Goal: Information Seeking & Learning: Understand process/instructions

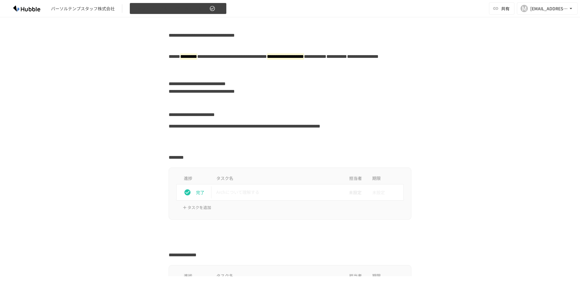
click at [156, 4] on div "パーソルテンプスタッフ株式会社 【更新】パーソルテンプスタッフ株式会社様_Hubble操作説明資料 共有 M miho.fujiwara@tempstaff.…" at bounding box center [290, 8] width 580 height 17
click at [106, 11] on div "パーソルテンプスタッフ株式会社" at bounding box center [83, 8] width 64 height 6
click at [104, 14] on div "パーソルテンプスタッフ株式会社 【更新】パーソルテンプスタッフ株式会社様_Hubble操作説明資料" at bounding box center [116, 9] width 219 height 12
click at [496, 47] on div "**********" at bounding box center [290, 146] width 580 height 259
click at [99, 9] on div "パーソルテンプスタッフ株式会社" at bounding box center [83, 8] width 64 height 6
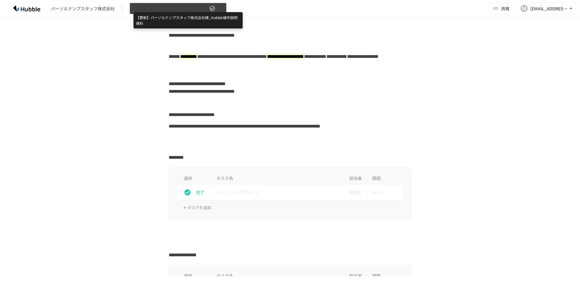
click at [152, 9] on span "【更新】パーソルテンプスタッフ株式会社様_Hubble操作説明資料" at bounding box center [170, 9] width 75 height 8
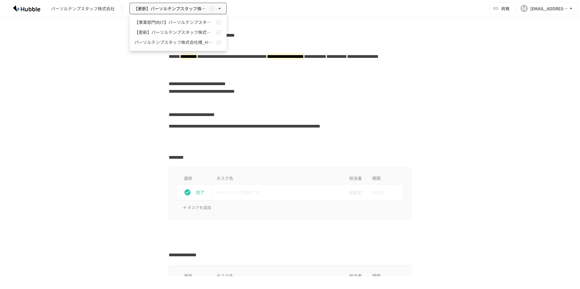
click at [149, 9] on div at bounding box center [290, 144] width 580 height 289
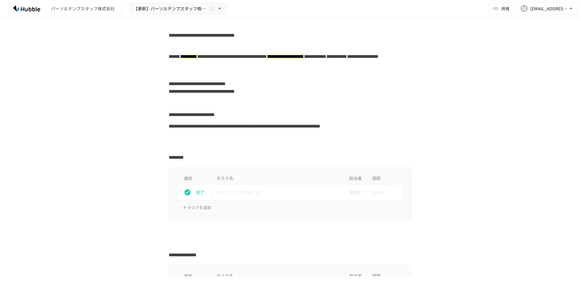
click at [25, 8] on img at bounding box center [26, 9] width 39 height 10
drag, startPoint x: 95, startPoint y: 11, endPoint x: 97, endPoint y: 14, distance: 3.7
click at [97, 13] on div "パーソルテンプスタッフ株式会社 【更新】パーソルテンプスタッフ株式会社様_Hubble操作説明資料" at bounding box center [116, 9] width 219 height 12
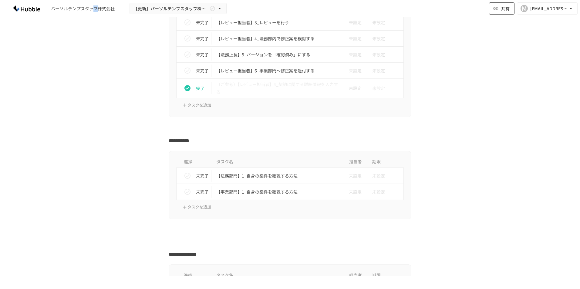
scroll to position [394, 0]
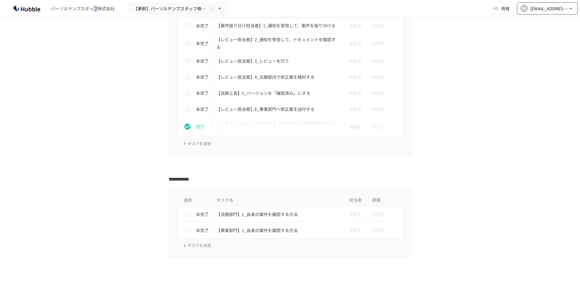
click at [550, 7] on div "[EMAIL_ADDRESS][PERSON_NAME][DOMAIN_NAME]" at bounding box center [549, 9] width 38 height 8
click at [437, 54] on div at bounding box center [290, 144] width 580 height 289
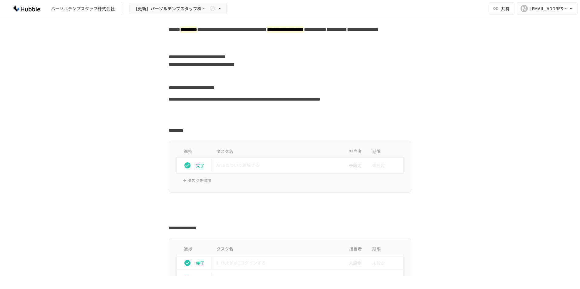
scroll to position [0, 0]
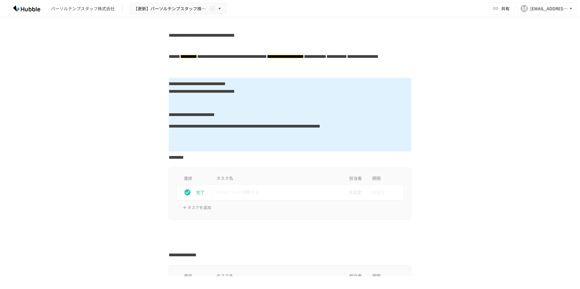
drag, startPoint x: 294, startPoint y: 90, endPoint x: 316, endPoint y: 150, distance: 63.6
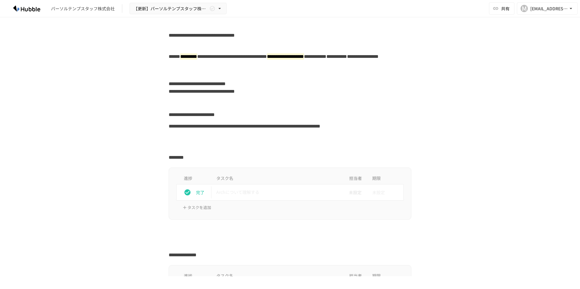
click at [316, 150] on div at bounding box center [290, 146] width 243 height 12
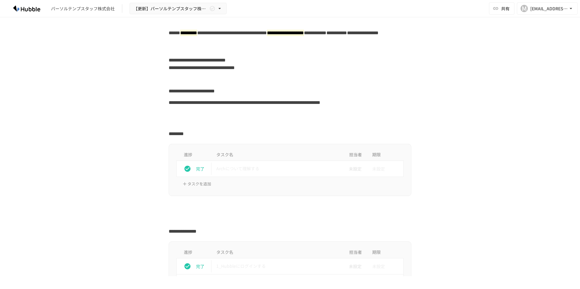
scroll to position [121, 0]
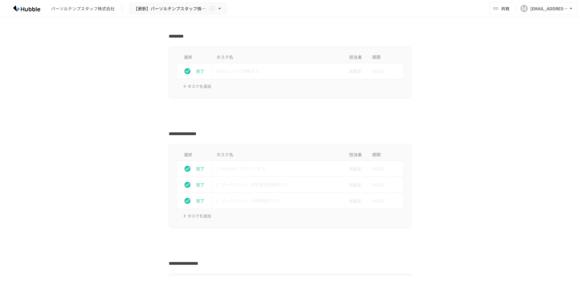
drag, startPoint x: 36, startPoint y: 4, endPoint x: 34, endPoint y: 8, distance: 4.6
click at [36, 4] on img at bounding box center [26, 9] width 39 height 10
drag, startPoint x: 69, startPoint y: 4, endPoint x: 82, endPoint y: 13, distance: 15.9
click at [70, 5] on div "パーソルテンプスタッフ株式会社 【更新】パーソルテンプスタッフ株式会社様_Hubble操作説明資料" at bounding box center [116, 9] width 219 height 12
drag, startPoint x: 83, startPoint y: 13, endPoint x: 65, endPoint y: 13, distance: 17.3
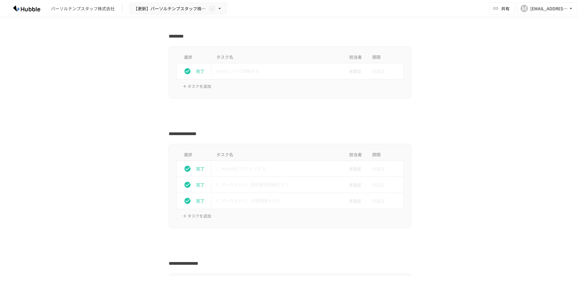
click at [82, 13] on div "パーソルテンプスタッフ株式会社 【更新】パーソルテンプスタッフ株式会社様_Hubble操作説明資料" at bounding box center [116, 9] width 219 height 12
click at [20, 13] on img at bounding box center [26, 9] width 39 height 10
click at [171, 2] on div "パーソルテンプスタッフ株式会社 【更新】パーソルテンプスタッフ株式会社様_Hubble操作説明資料 共有 M miho.fujiwara@tempstaff.…" at bounding box center [290, 8] width 580 height 17
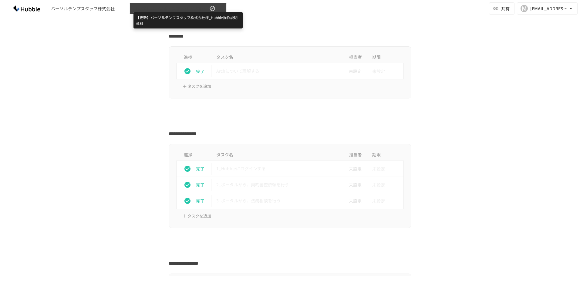
click at [150, 9] on span "【更新】パーソルテンプスタッフ株式会社様_Hubble操作説明資料" at bounding box center [170, 9] width 75 height 8
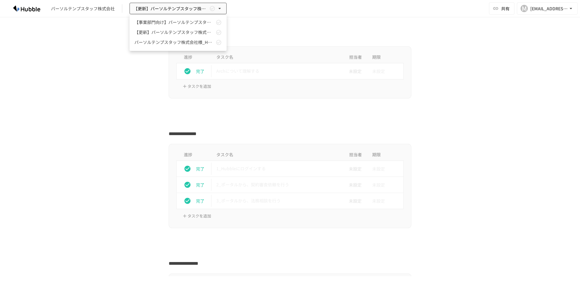
click at [107, 9] on div at bounding box center [290, 144] width 580 height 289
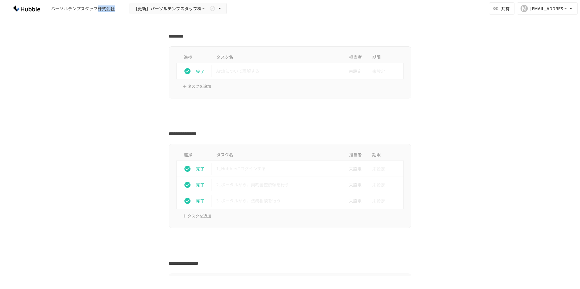
drag, startPoint x: 107, startPoint y: 9, endPoint x: 122, endPoint y: 10, distance: 15.2
click at [120, 10] on div "パーソルテンプスタッフ株式会社 【更新】パーソルテンプスタッフ株式会社様_Hubble操作説明資料" at bounding box center [116, 9] width 219 height 12
drag, startPoint x: 122, startPoint y: 10, endPoint x: 160, endPoint y: 5, distance: 38.3
click at [160, 5] on span "【更新】パーソルテンプスタッフ株式会社様_Hubble操作説明資料" at bounding box center [170, 9] width 75 height 8
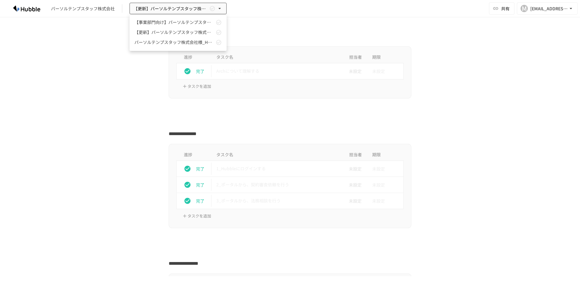
click at [93, 184] on div at bounding box center [290, 144] width 580 height 289
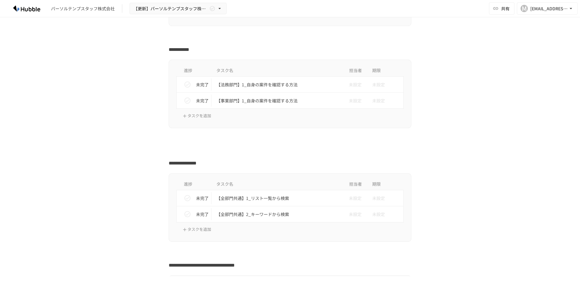
scroll to position [381, 0]
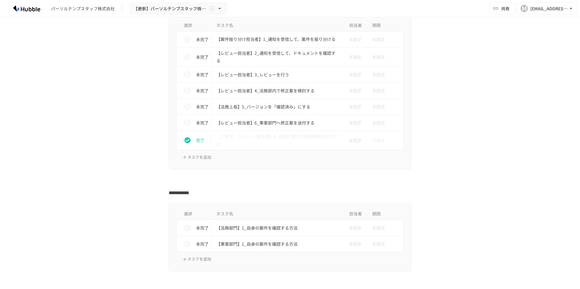
click at [551, 19] on div "**********" at bounding box center [290, 146] width 580 height 259
drag, startPoint x: 548, startPoint y: 3, endPoint x: 548, endPoint y: 10, distance: 6.4
click at [548, 10] on button "M miho.fujiwara@tempstaff.co.jp" at bounding box center [547, 8] width 61 height 12
drag, startPoint x: 504, startPoint y: 23, endPoint x: 496, endPoint y: 8, distance: 16.9
click at [504, 24] on div at bounding box center [290, 144] width 580 height 289
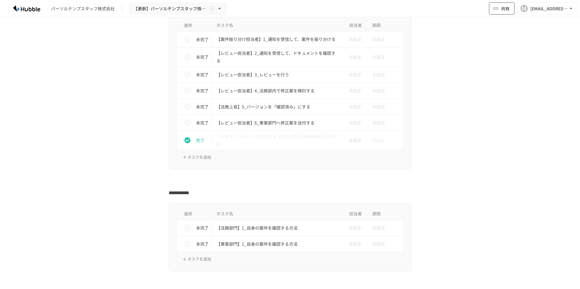
click at [495, 7] on icon "button" at bounding box center [496, 8] width 6 height 6
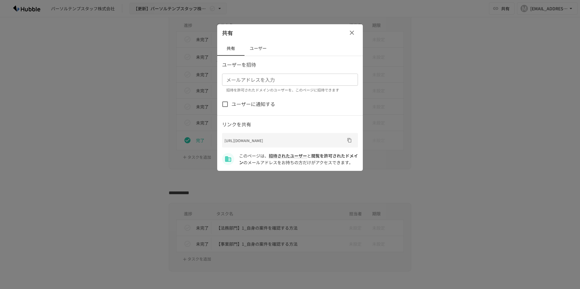
click at [350, 38] on button "button" at bounding box center [352, 33] width 12 height 12
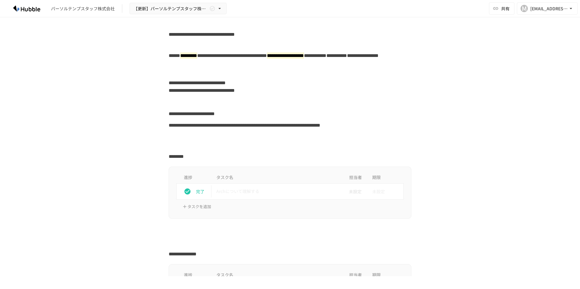
scroll to position [0, 0]
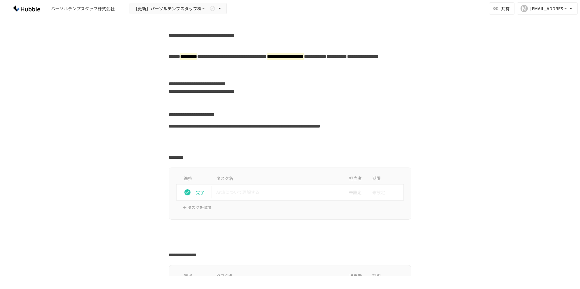
click at [170, 69] on div "**********" at bounding box center [290, 64] width 243 height 27
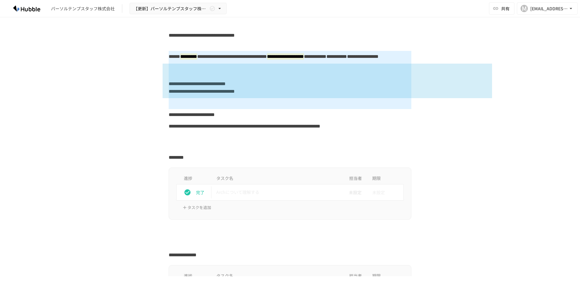
drag, startPoint x: 163, startPoint y: 64, endPoint x: 509, endPoint y: 103, distance: 348.0
click at [509, 103] on div "**********" at bounding box center [290, 146] width 580 height 259
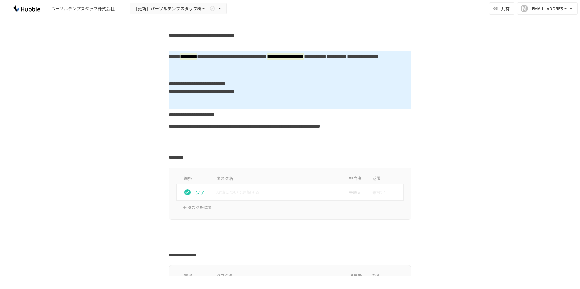
drag, startPoint x: 509, startPoint y: 103, endPoint x: 524, endPoint y: 96, distance: 16.7
click at [510, 104] on div "**********" at bounding box center [290, 146] width 580 height 259
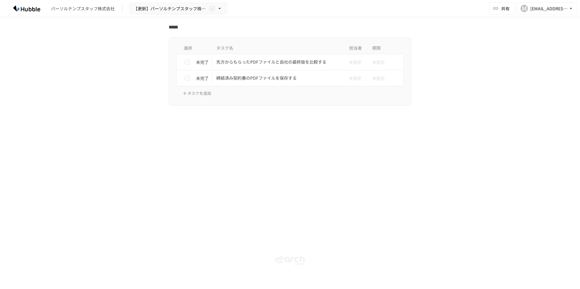
scroll to position [1368, 0]
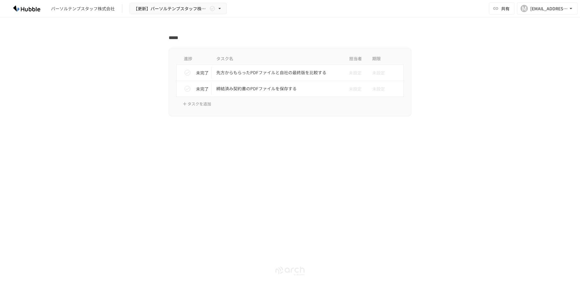
click at [288, 275] on icon at bounding box center [290, 271] width 50 height 9
click at [29, 7] on img at bounding box center [26, 9] width 39 height 10
drag, startPoint x: 171, startPoint y: 31, endPoint x: 174, endPoint y: 36, distance: 6.0
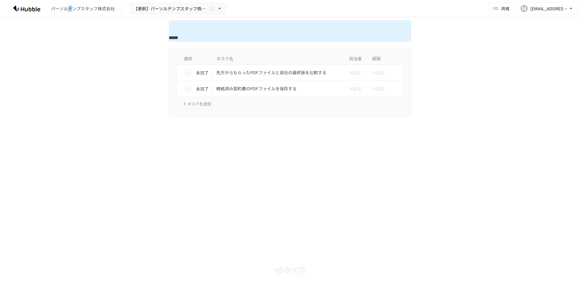
click at [70, 13] on div "パーソルテンプスタッフ株式会社 【更新】パーソルテンプスタッフ株式会社様_Hubble操作説明資料" at bounding box center [116, 9] width 219 height 12
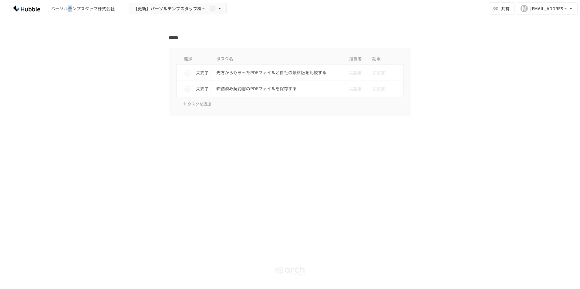
drag, startPoint x: 70, startPoint y: 13, endPoint x: 26, endPoint y: 9, distance: 43.9
click at [26, 9] on img at bounding box center [26, 9] width 39 height 10
click at [120, 8] on div "パーソルテンプスタッフ株式会社 【更新】パーソルテンプスタッフ株式会社様_Hubble操作説明資料" at bounding box center [116, 9] width 219 height 12
click at [109, 8] on div "パーソルテンプスタッフ株式会社" at bounding box center [83, 8] width 64 height 6
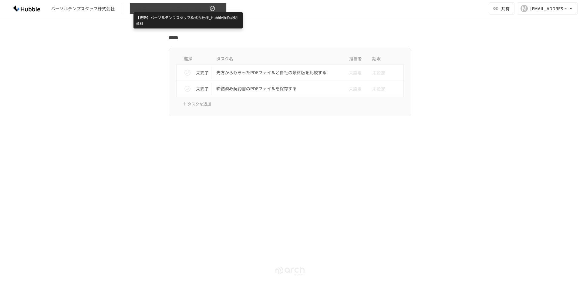
click at [168, 8] on span "【更新】パーソルテンプスタッフ株式会社様_Hubble操作説明資料" at bounding box center [170, 9] width 75 height 8
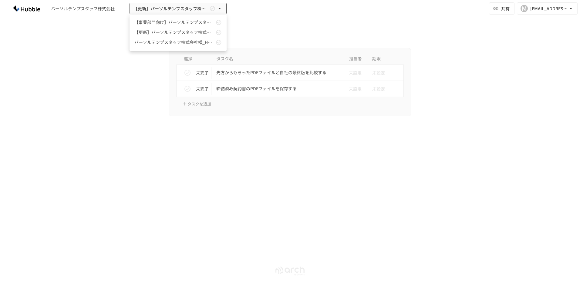
drag, startPoint x: 321, startPoint y: 52, endPoint x: 316, endPoint y: 67, distance: 15.8
click at [322, 53] on div at bounding box center [290, 144] width 580 height 289
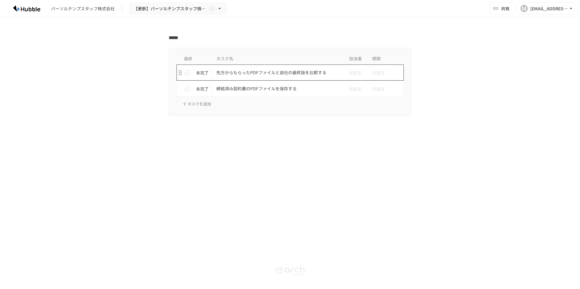
click at [305, 75] on p "先方からもらったPDFファイルと自社の最終版を比較する" at bounding box center [277, 73] width 122 height 8
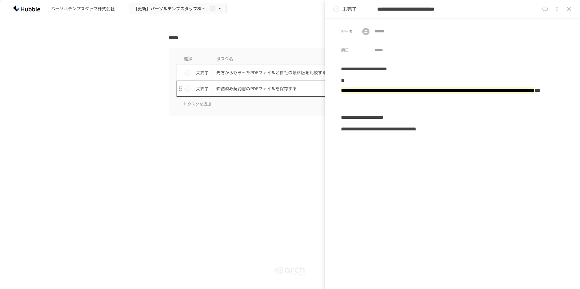
click at [255, 95] on td "締結済み契約書のPDFファイルを保存する" at bounding box center [277, 89] width 132 height 16
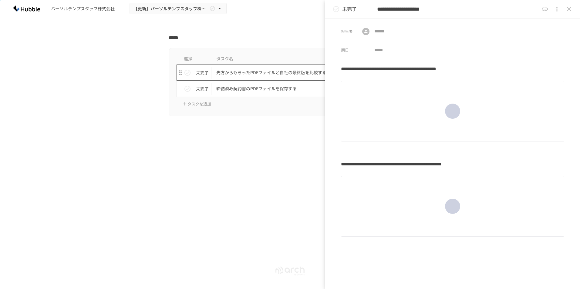
click at [230, 73] on p "先方からもらったPDFファイルと自社の最終版を比較する" at bounding box center [277, 73] width 122 height 8
type input "**********"
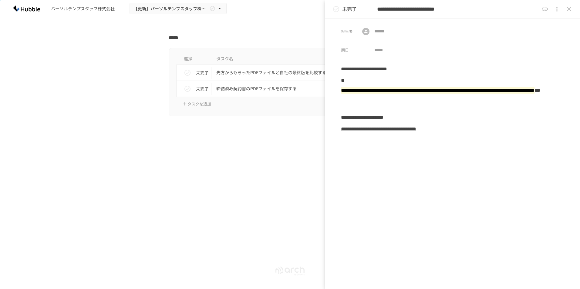
drag, startPoint x: 289, startPoint y: 50, endPoint x: 354, endPoint y: 48, distance: 64.9
click at [567, 10] on icon "close drawer" at bounding box center [568, 8] width 7 height 7
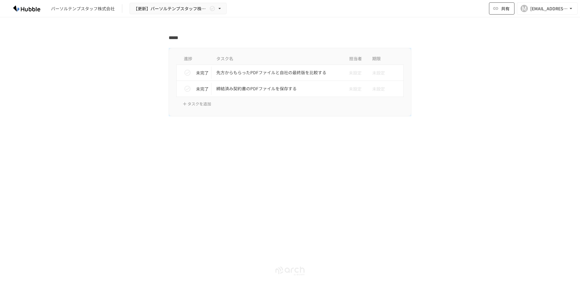
click at [506, 8] on span "共有" at bounding box center [505, 8] width 8 height 7
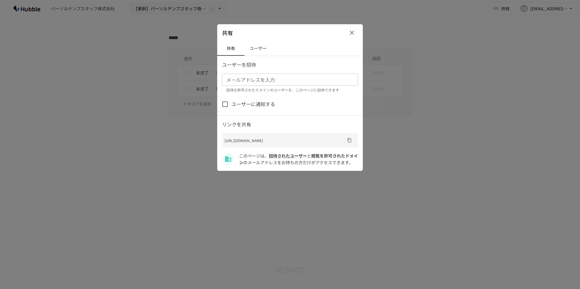
click at [342, 38] on div "共有" at bounding box center [290, 32] width 146 height 17
click at [347, 37] on button "button" at bounding box center [352, 33] width 12 height 12
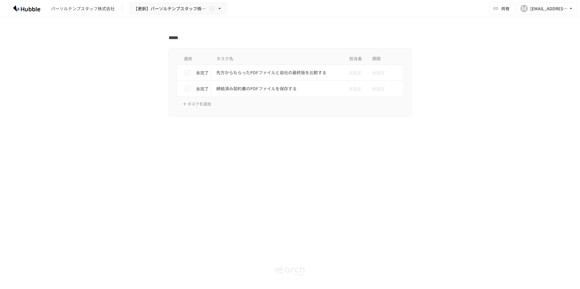
click at [24, 11] on img at bounding box center [26, 9] width 39 height 10
click at [31, 5] on img at bounding box center [26, 9] width 39 height 10
click at [154, 131] on div at bounding box center [290, 129] width 370 height 12
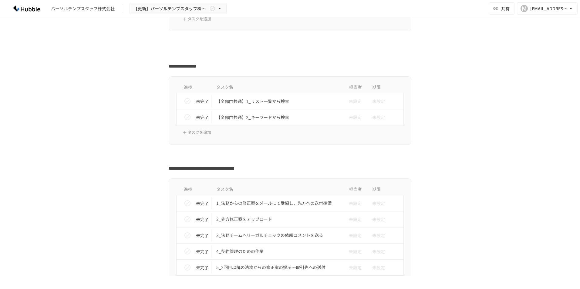
scroll to position [609, 0]
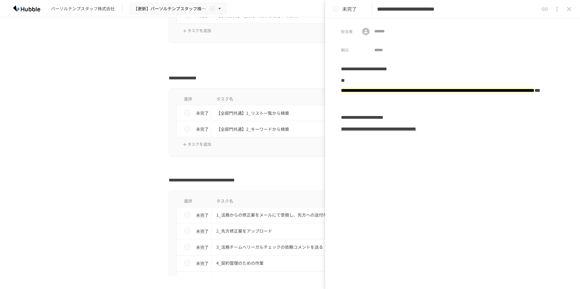
drag, startPoint x: 299, startPoint y: 65, endPoint x: 91, endPoint y: 9, distance: 215.7
click at [298, 65] on div at bounding box center [290, 67] width 243 height 12
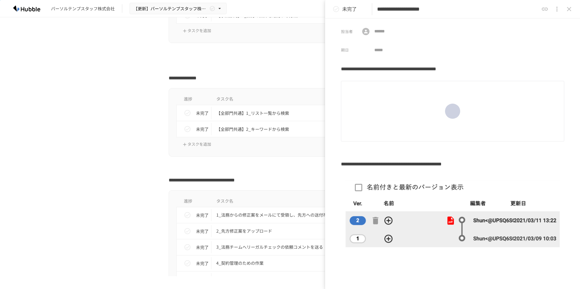
type input "**********"
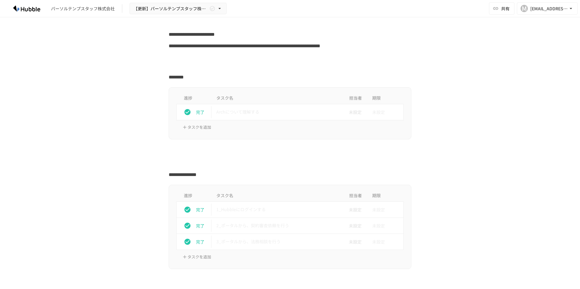
scroll to position [91, 0]
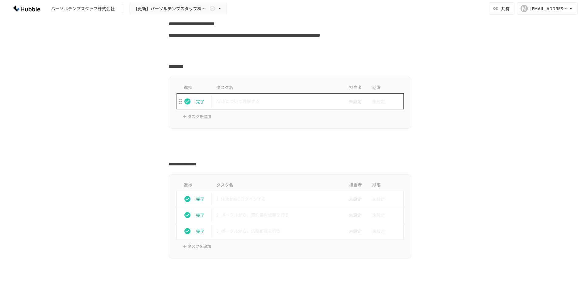
click at [258, 104] on p "Archについて理解する" at bounding box center [277, 102] width 122 height 8
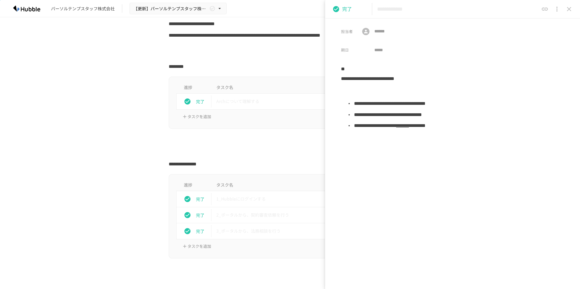
click at [248, 140] on div at bounding box center [290, 141] width 243 height 12
click at [573, 6] on button "close drawer" at bounding box center [569, 9] width 12 height 12
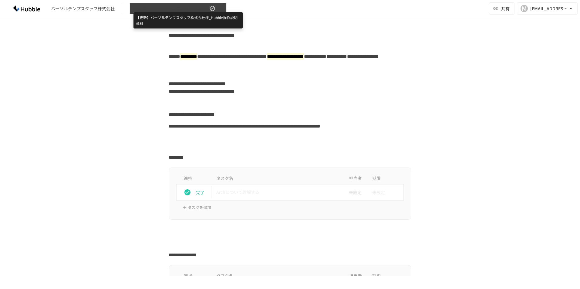
click at [161, 9] on span "【更新】パーソルテンプスタッフ株式会社様_Hubble操作説明資料" at bounding box center [170, 9] width 75 height 8
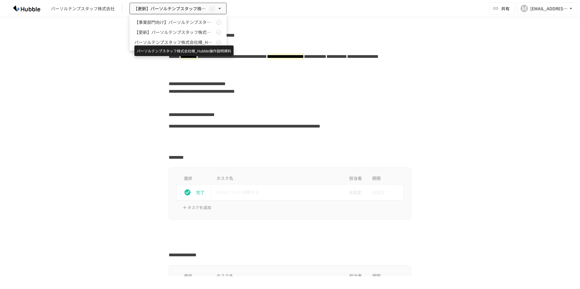
click at [147, 41] on span "パーソルテンプスタッフ株式会社様_Hubble操作説明資料" at bounding box center [174, 42] width 80 height 6
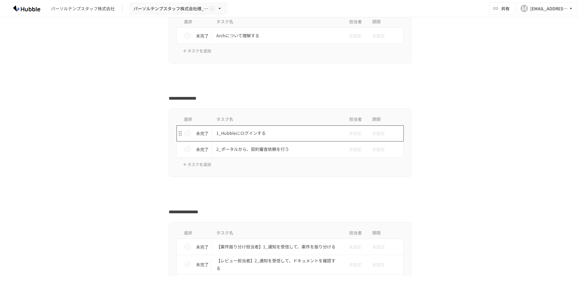
scroll to position [160, 0]
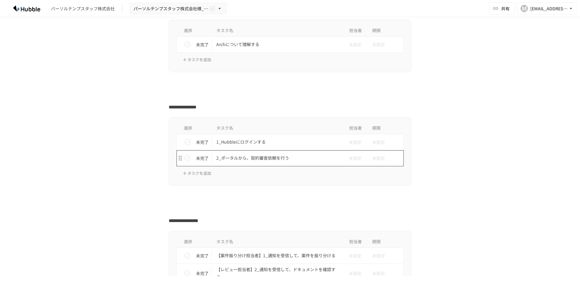
click at [267, 161] on p "2_ポータルから、契約審査依頼を行う" at bounding box center [277, 158] width 122 height 8
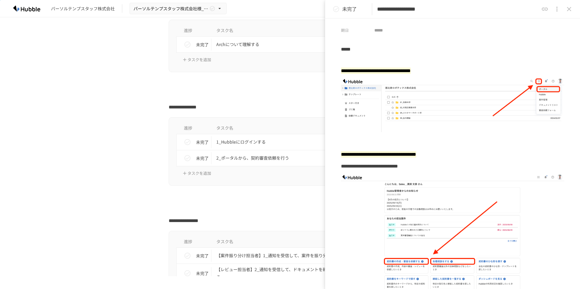
scroll to position [30, 0]
